Goal: Transaction & Acquisition: Book appointment/travel/reservation

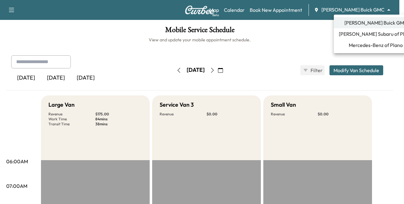
click at [363, 7] on body "Support Log Out Map Beta Calendar Book New Appointment [PERSON_NAME] Buick GMC …" at bounding box center [202, 102] width 404 height 204
click at [355, 34] on span "[PERSON_NAME] Subaru of Plano" at bounding box center [376, 33] width 74 height 7
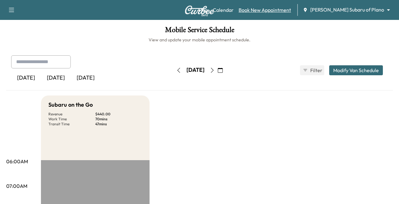
drag, startPoint x: 301, startPoint y: 3, endPoint x: 302, endPoint y: 7, distance: 3.5
click at [301, 3] on div "Support Log Out Map Beta Calendar Book New Appointment [PERSON_NAME] Subaru of …" at bounding box center [199, 10] width 399 height 20
click at [291, 10] on link "Book New Appointment" at bounding box center [265, 9] width 52 height 7
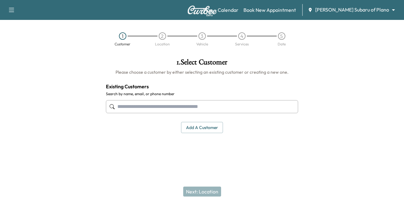
click at [142, 104] on input "text" at bounding box center [202, 106] width 192 height 13
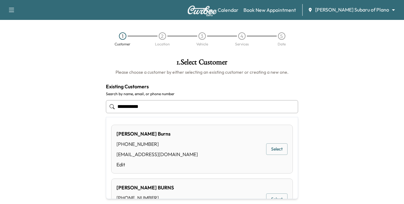
type input "**********"
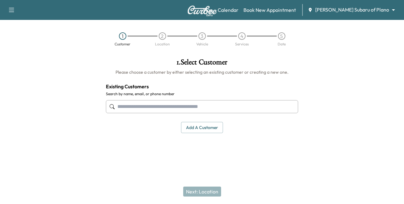
drag, startPoint x: 152, startPoint y: 109, endPoint x: 154, endPoint y: 102, distance: 7.7
click at [152, 109] on input "text" at bounding box center [202, 106] width 192 height 13
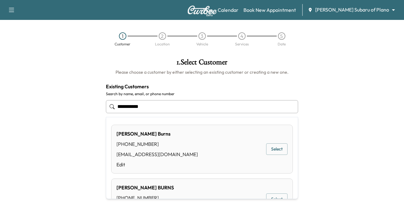
click at [267, 150] on button "Select" at bounding box center [276, 148] width 21 height 11
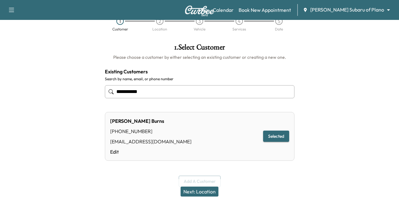
scroll to position [23, 0]
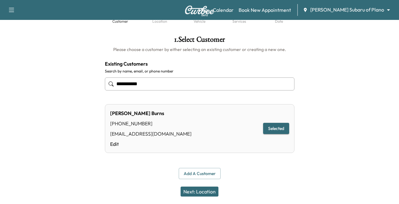
type input "**********"
click at [198, 189] on button "Next: Location" at bounding box center [200, 191] width 38 height 10
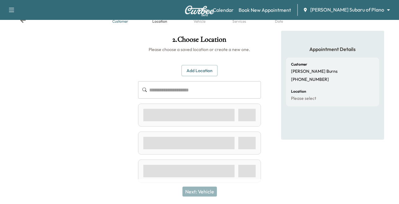
scroll to position [0, 0]
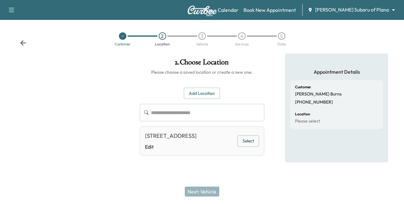
click at [245, 147] on button "Select" at bounding box center [247, 140] width 21 height 11
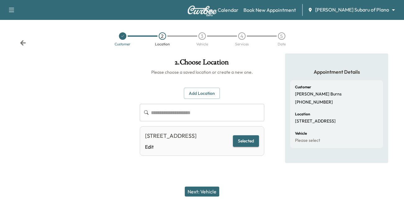
click at [194, 192] on button "Next: Vehicle" at bounding box center [202, 191] width 34 height 10
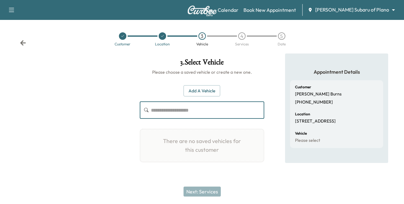
click at [183, 111] on input "text" at bounding box center [207, 109] width 113 height 17
paste input "**********"
type input "**********"
click at [196, 91] on button "Add a Vehicle" at bounding box center [201, 90] width 37 height 11
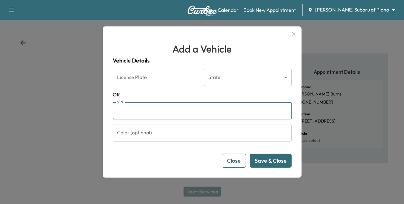
click at [156, 110] on input "VIN" at bounding box center [202, 110] width 179 height 17
paste input "**********"
type input "**********"
click at [268, 159] on button "Save & Close" at bounding box center [271, 160] width 42 height 14
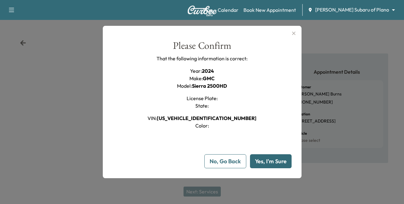
click at [281, 164] on button "Yes, I'm Sure" at bounding box center [271, 161] width 42 height 14
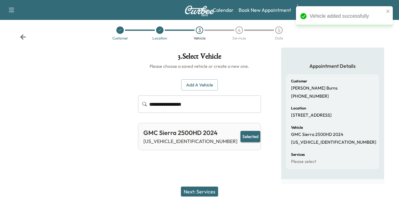
scroll to position [11, 0]
click at [200, 192] on button "Next: Services" at bounding box center [199, 191] width 37 height 10
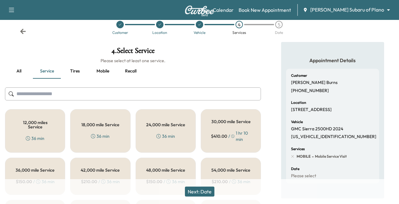
click at [156, 134] on div "24,000 mile Service 36 min" at bounding box center [166, 130] width 60 height 43
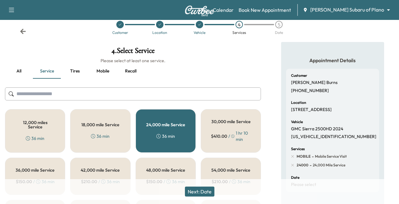
click at [206, 192] on button "Next: Date" at bounding box center [199, 191] width 29 height 10
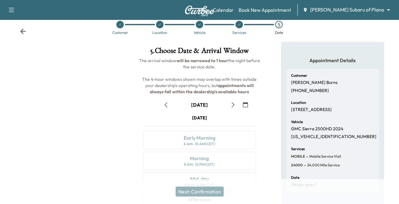
click at [231, 102] on icon "button" at bounding box center [233, 104] width 5 height 5
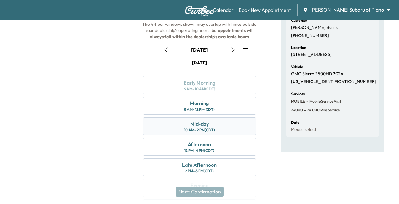
scroll to position [74, 0]
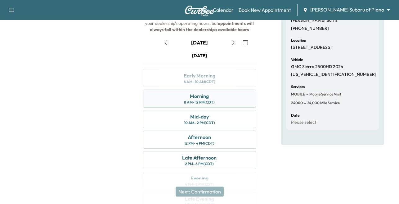
click at [194, 100] on div "8 AM - 12 PM (CDT)" at bounding box center [199, 102] width 31 height 5
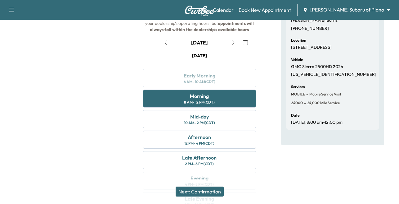
click at [195, 188] on button "Next: Confirmation" at bounding box center [200, 191] width 48 height 10
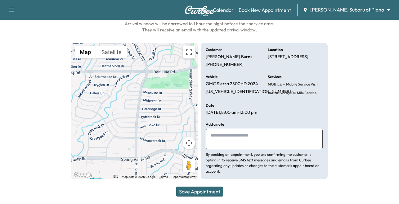
click at [193, 189] on button "Save Appointment" at bounding box center [199, 191] width 47 height 10
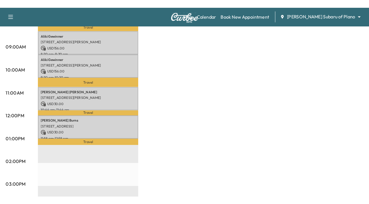
scroll to position [217, 0]
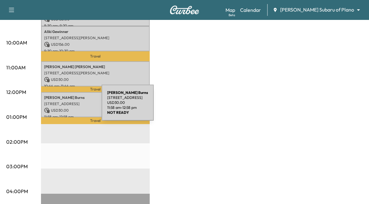
click at [55, 107] on p "USD 30.00" at bounding box center [95, 110] width 102 height 6
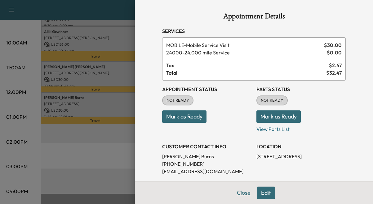
click at [242, 192] on button "Close" at bounding box center [244, 192] width 22 height 12
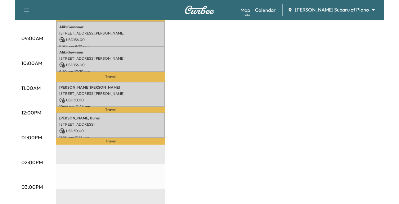
scroll to position [186, 0]
